Goal: Ask a question

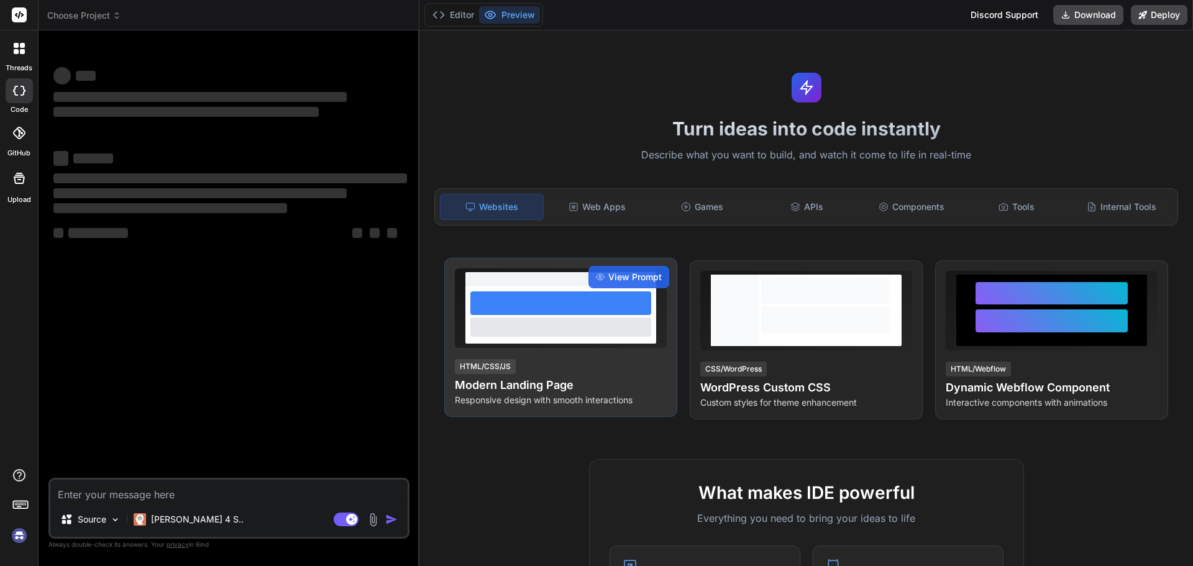
type textarea "x"
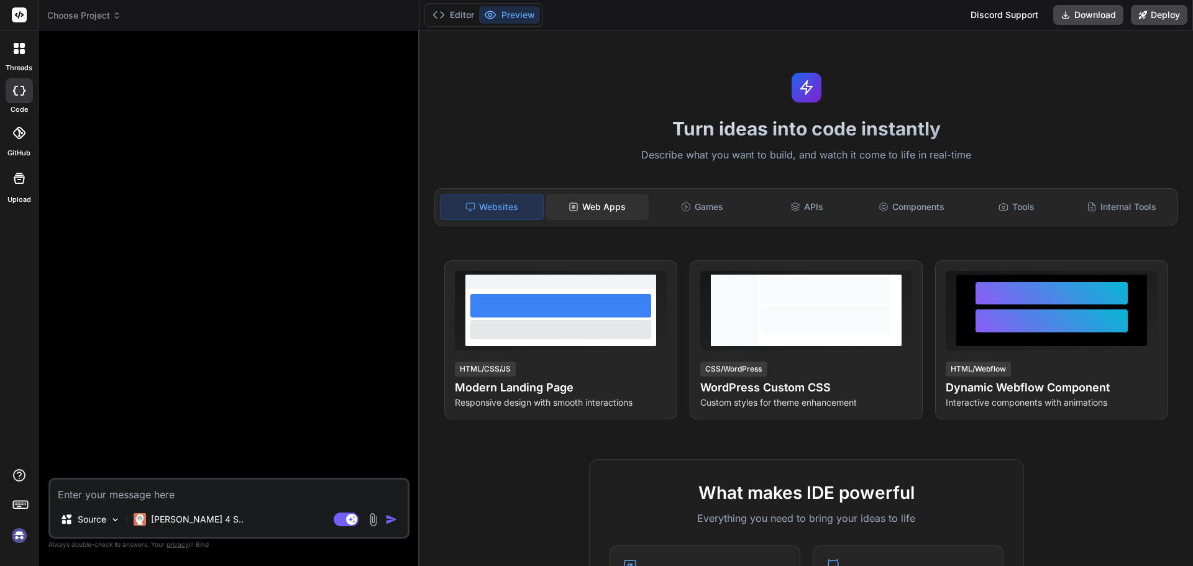
click at [593, 199] on div "Web Apps" at bounding box center [597, 207] width 103 height 26
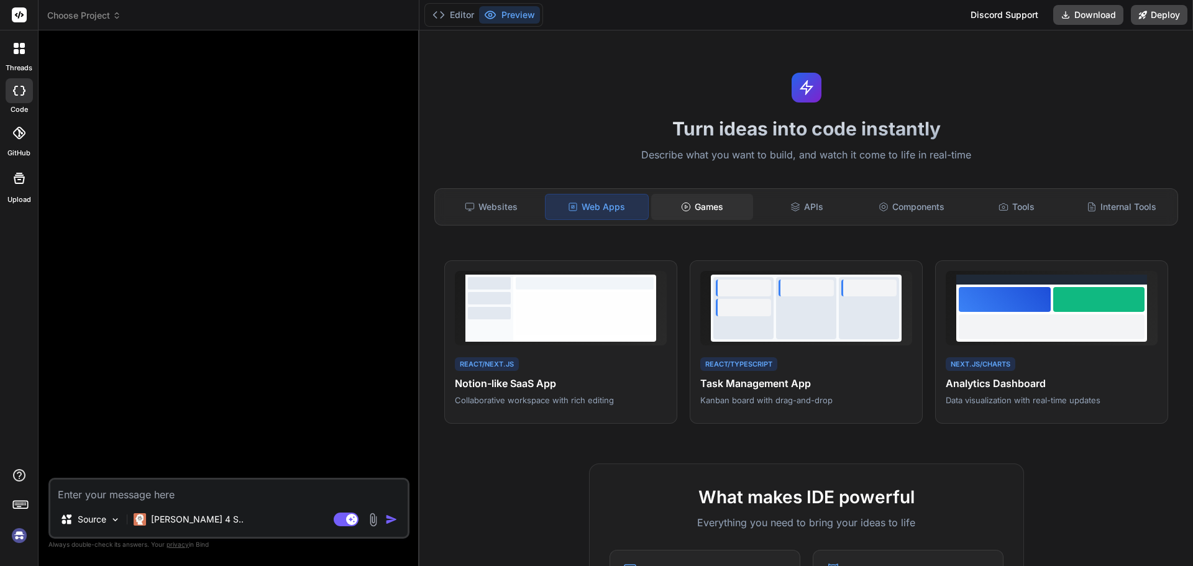
click at [703, 209] on div "Games" at bounding box center [702, 207] width 103 height 26
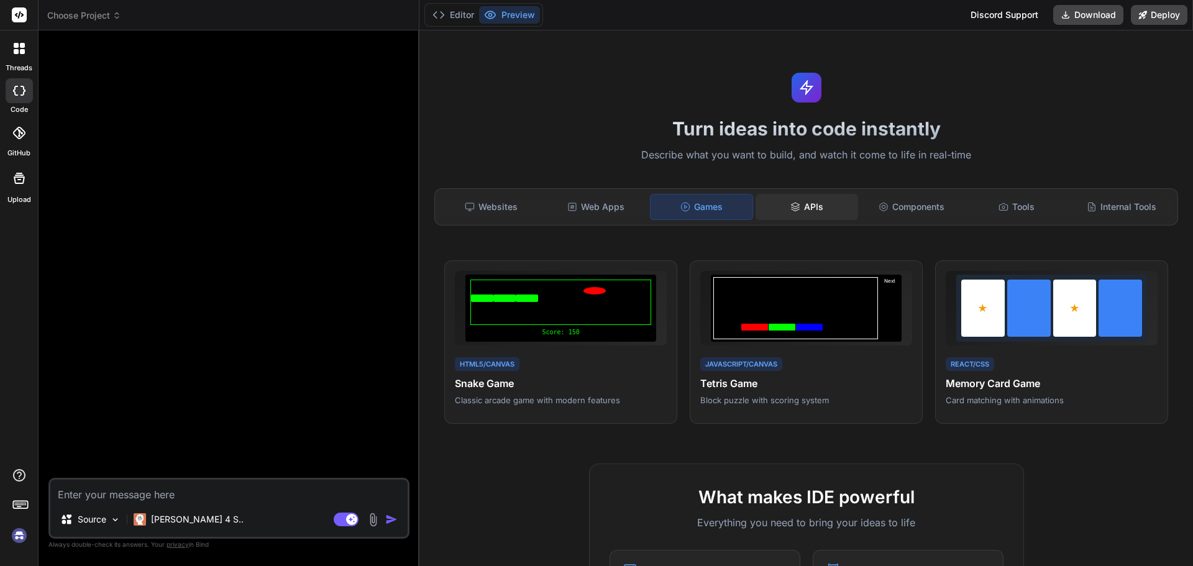
click at [779, 198] on div "APIs" at bounding box center [807, 207] width 103 height 26
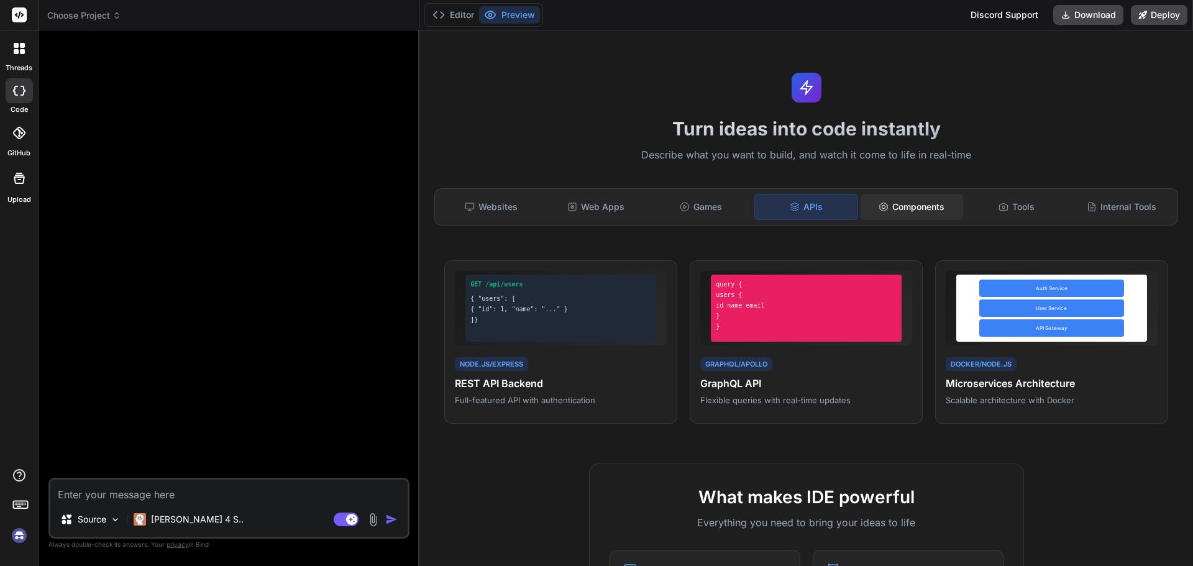
click at [891, 201] on div "Components" at bounding box center [912, 207] width 103 height 26
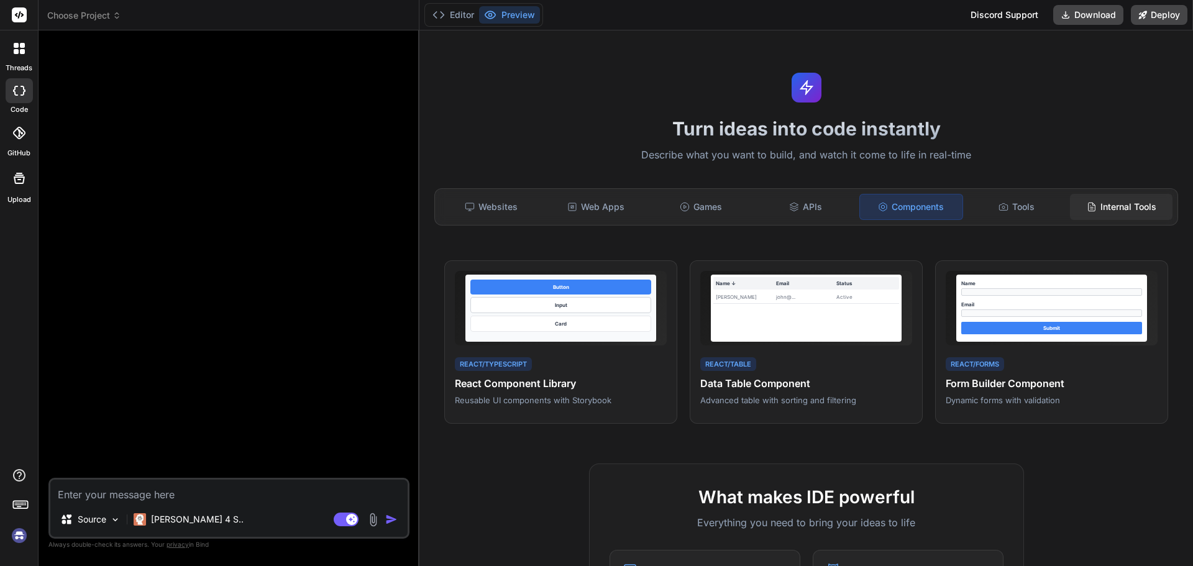
click at [1101, 204] on div "Internal Tools" at bounding box center [1121, 207] width 103 height 26
